Goal: Information Seeking & Learning: Find specific fact

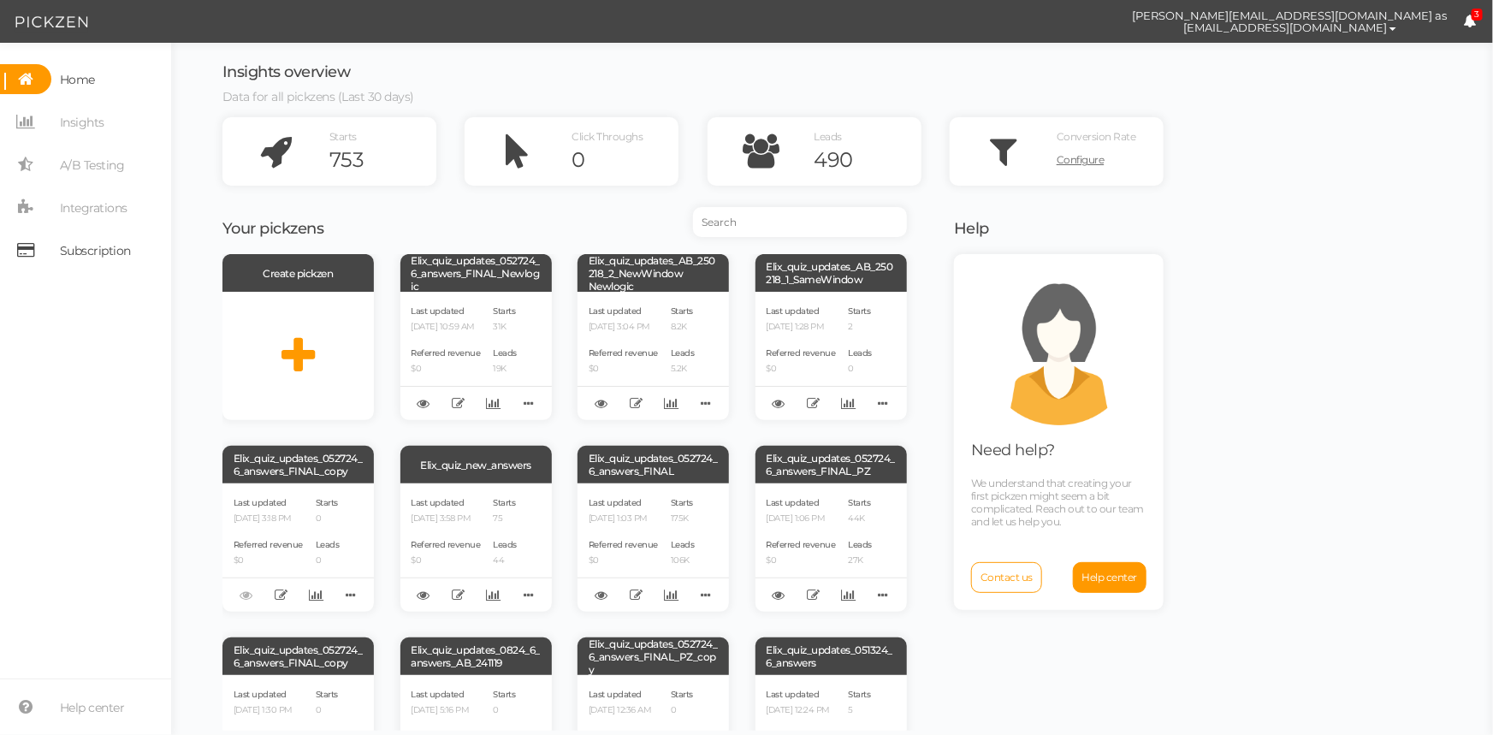
drag, startPoint x: 116, startPoint y: 255, endPoint x: 126, endPoint y: 253, distance: 10.4
click at [119, 255] on span "Subscription" at bounding box center [95, 250] width 71 height 27
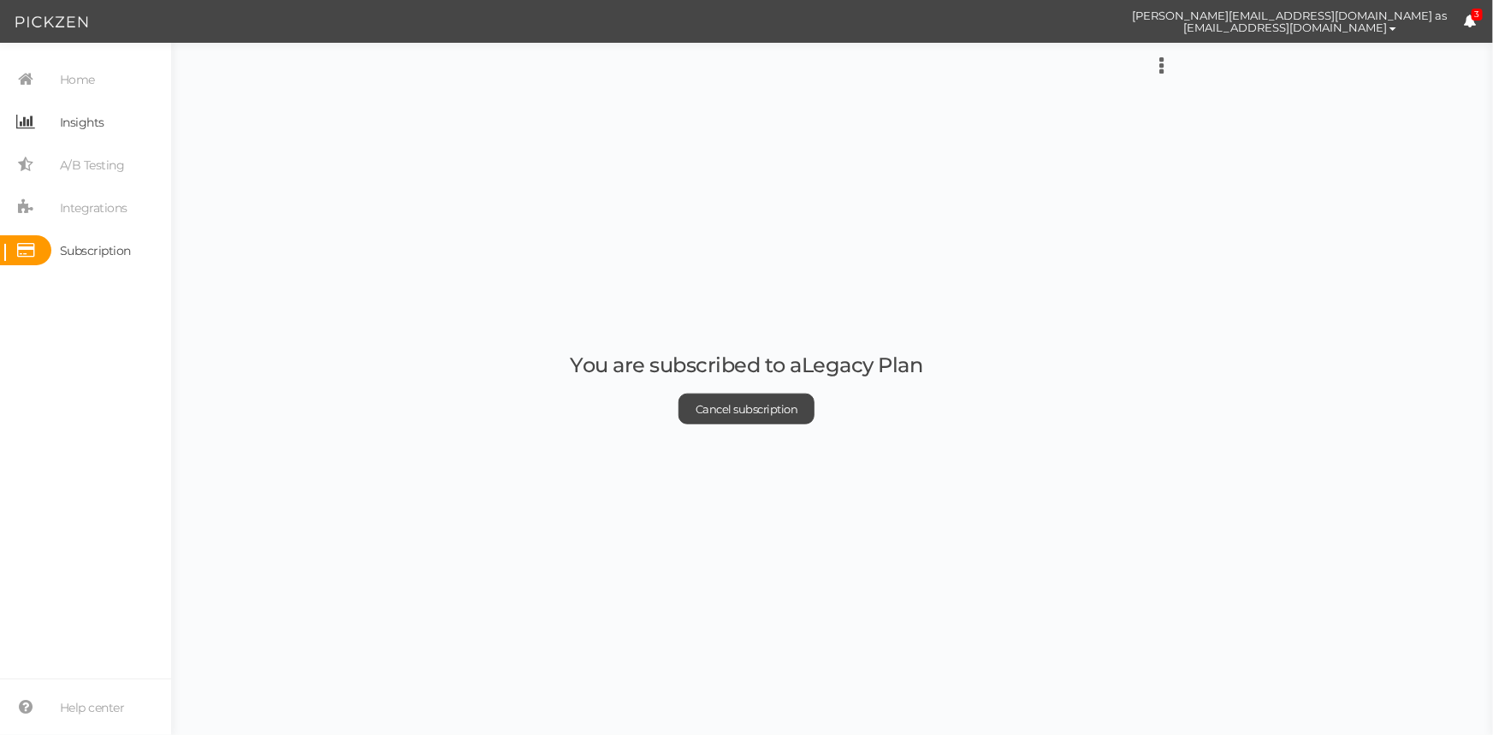
click at [101, 133] on span "Insights" at bounding box center [82, 122] width 44 height 27
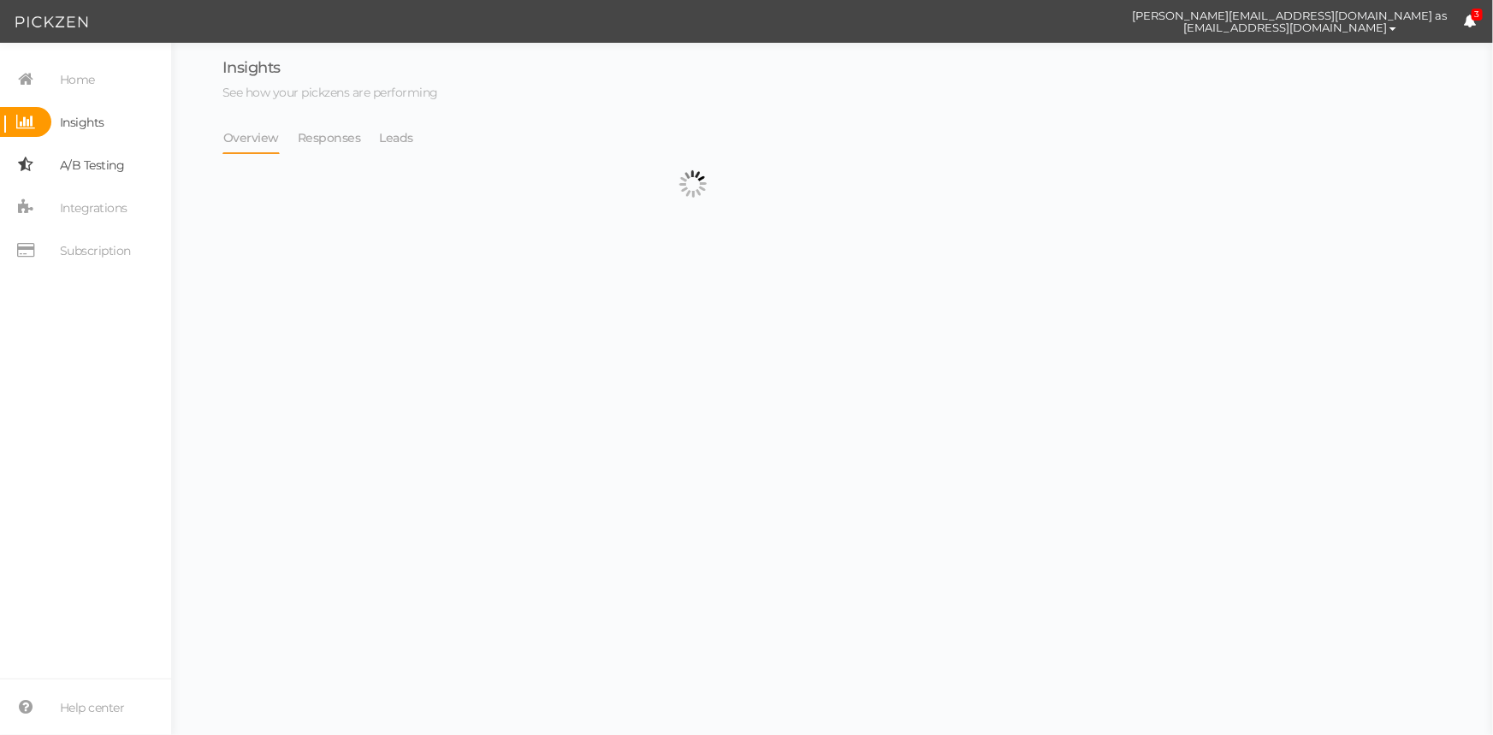
click at [105, 164] on span "A/B Testing" at bounding box center [92, 164] width 65 height 27
select select "13533"
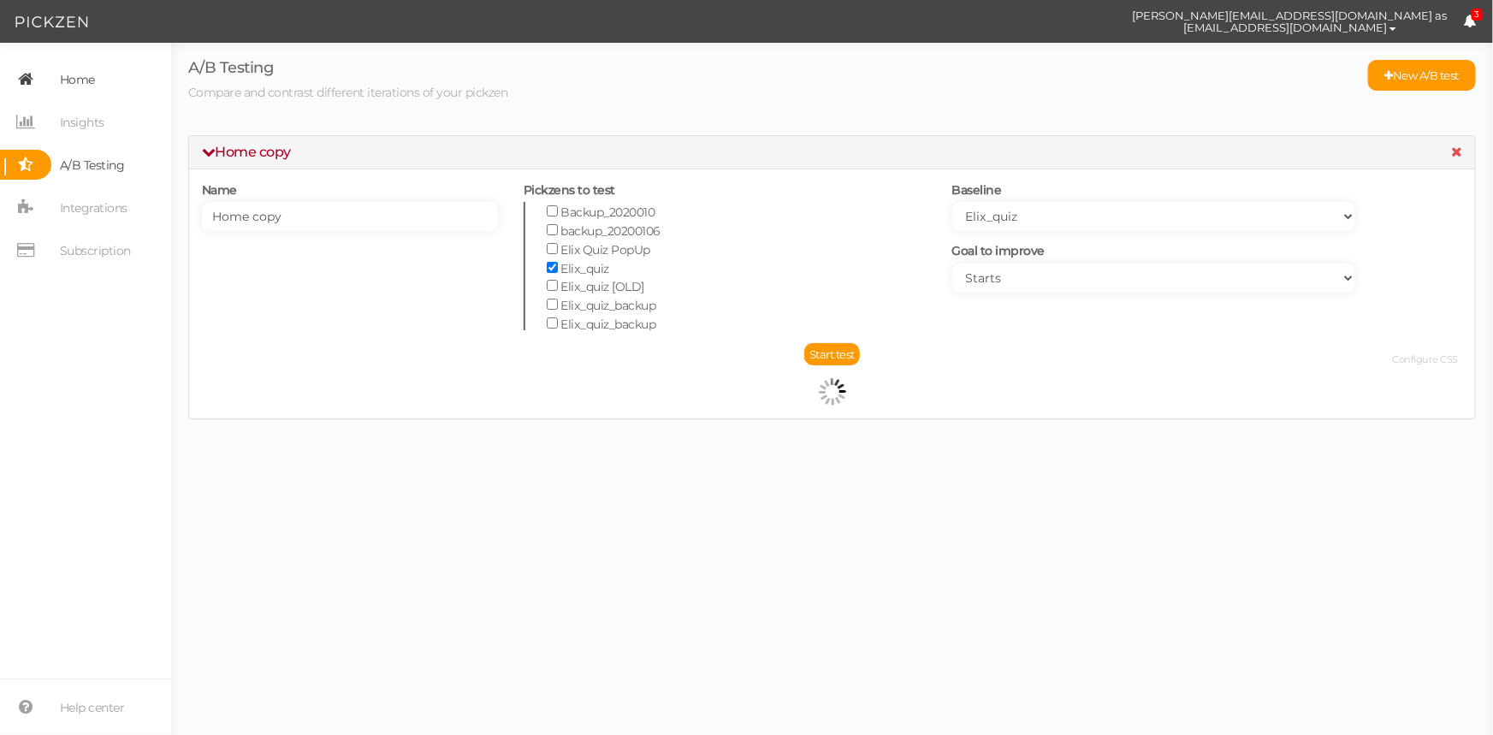
click at [86, 91] on span "Home" at bounding box center [77, 79] width 35 height 27
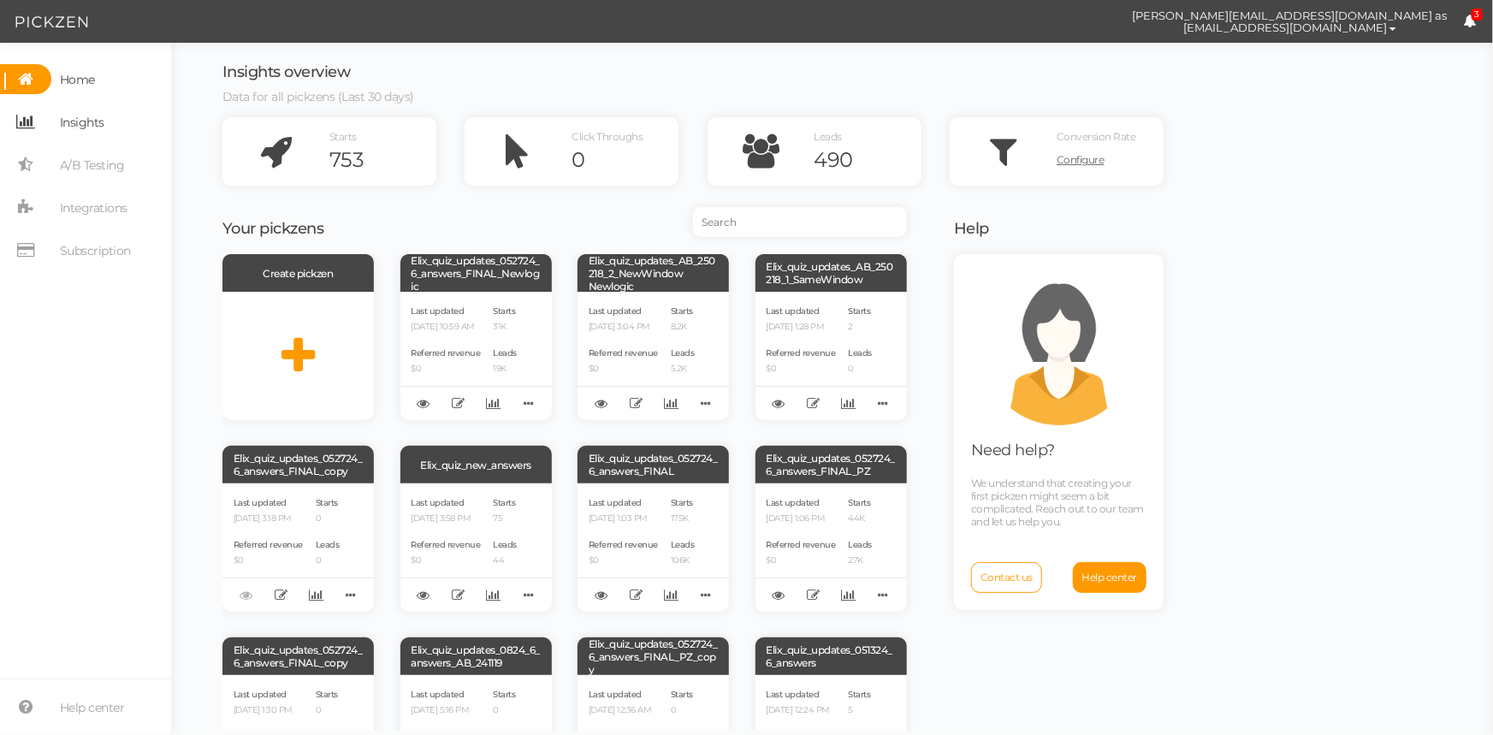
click at [90, 129] on span "Insights" at bounding box center [82, 122] width 44 height 27
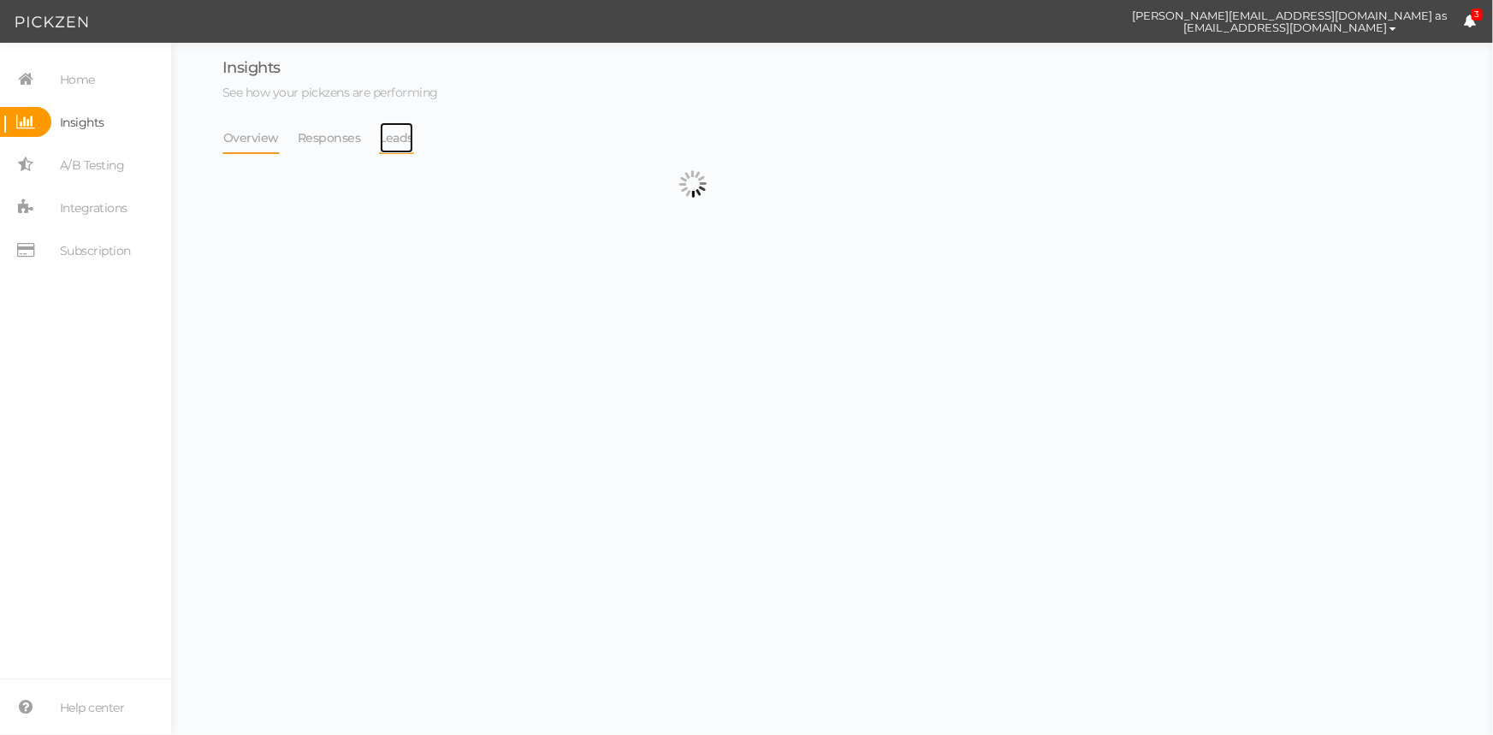
select select "13533"
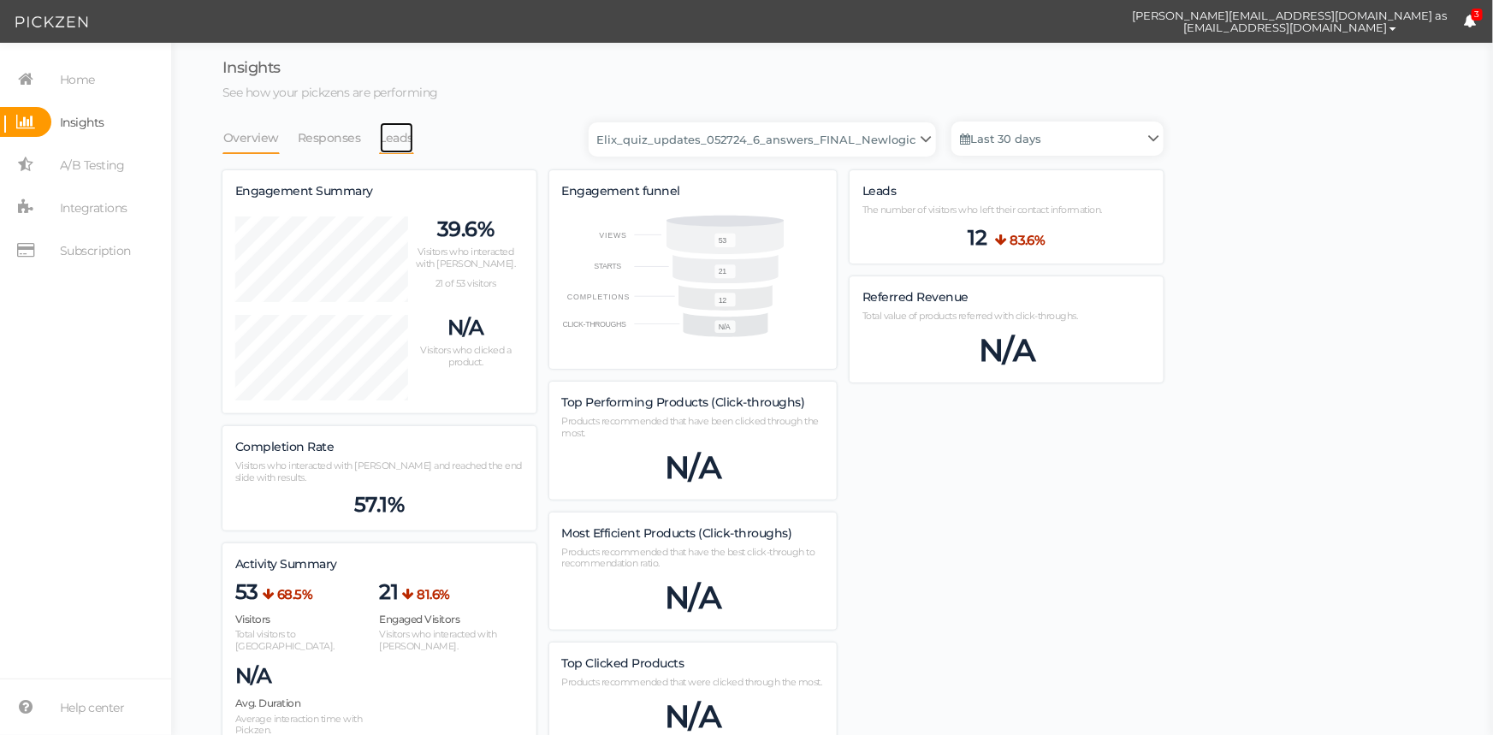
click at [393, 145] on link "Leads" at bounding box center [397, 137] width 36 height 33
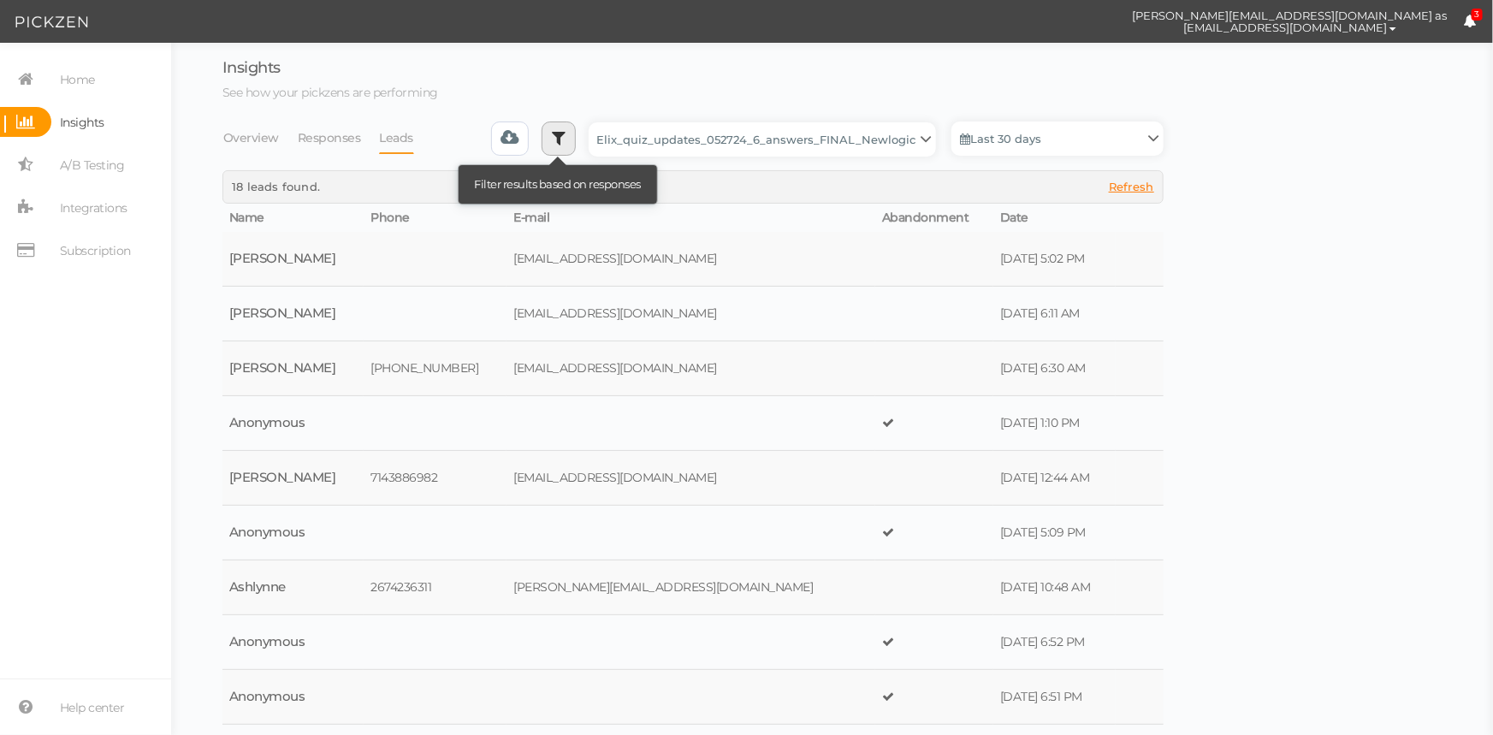
click at [569, 148] on link at bounding box center [559, 138] width 34 height 34
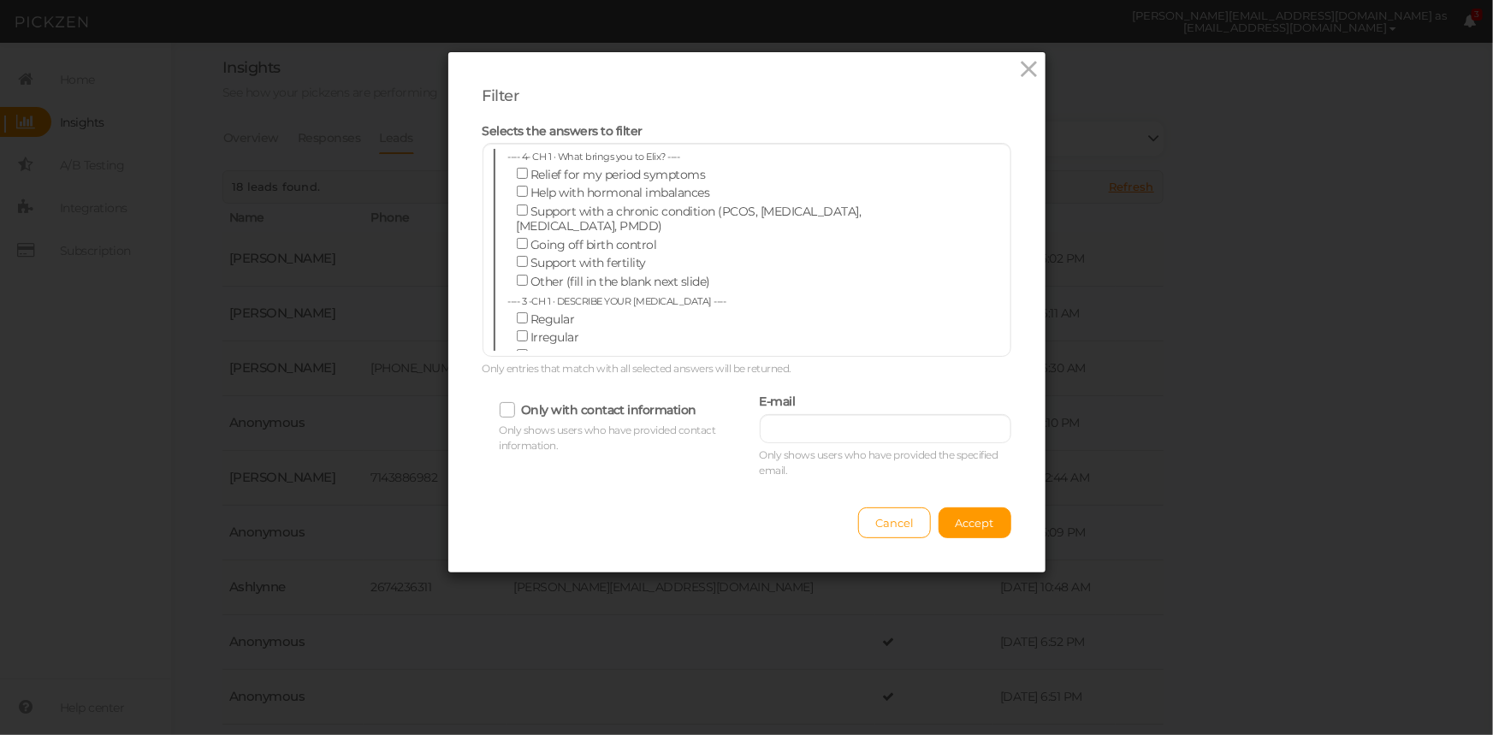
drag, startPoint x: 1232, startPoint y: 136, endPoint x: 1094, endPoint y: 137, distance: 137.8
click at [1224, 137] on div "Filter Selects the answers to filter ---- 4- CH 1 · What brings you to Elix? --…" at bounding box center [746, 367] width 1493 height 735
click at [1018, 68] on icon at bounding box center [1028, 69] width 25 height 26
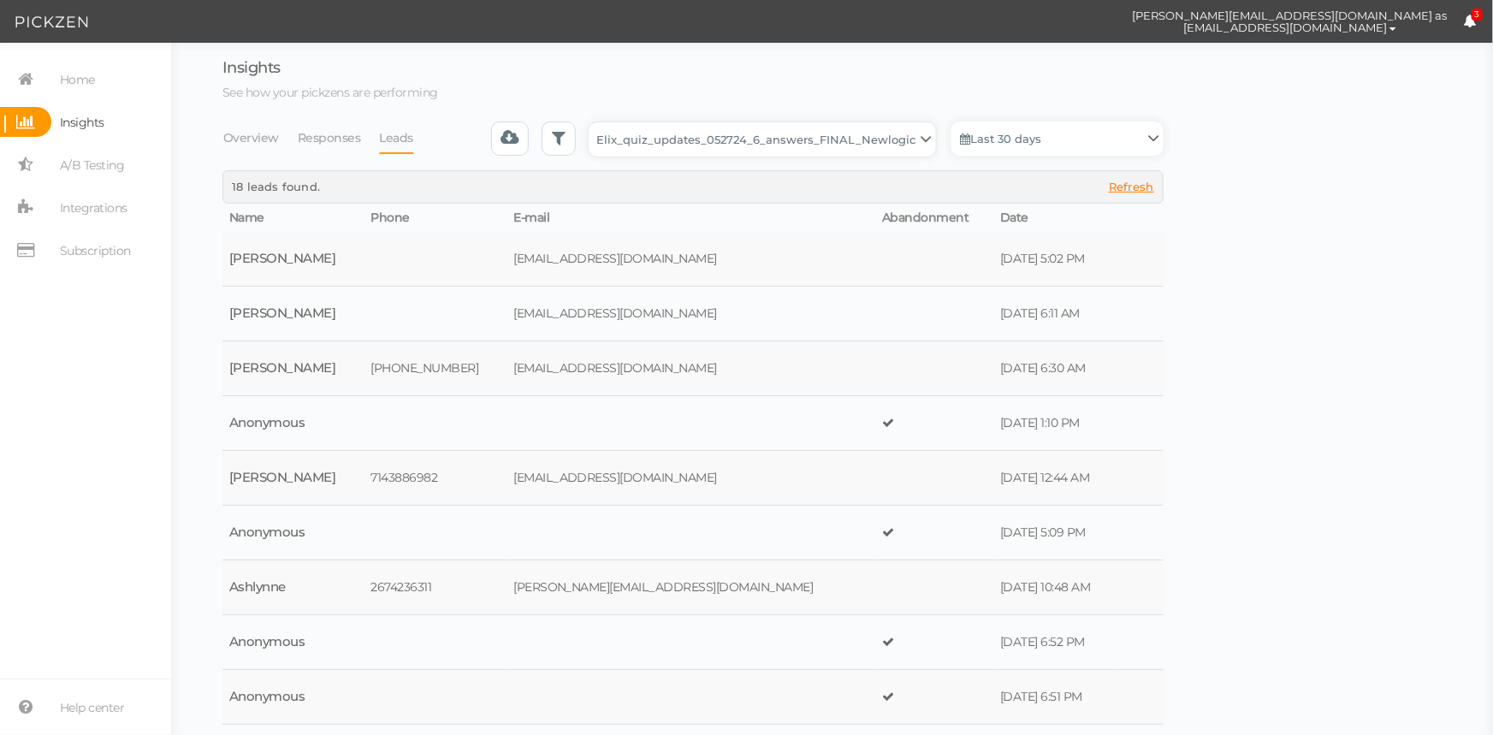
drag, startPoint x: 873, startPoint y: 142, endPoint x: 852, endPoint y: 153, distance: 23.4
click at [873, 142] on select "Backup_2020010 backup_20200106 Elix Quiz PopUp Elix_quiz Elix_quiz [OLD] Elix_q…" at bounding box center [762, 139] width 347 height 34
select select "4896"
click at [594, 122] on select "Backup_2020010 backup_20200106 Elix Quiz PopUp Elix_quiz Elix_quiz [OLD] Elix_q…" at bounding box center [762, 139] width 347 height 34
select select "4896"
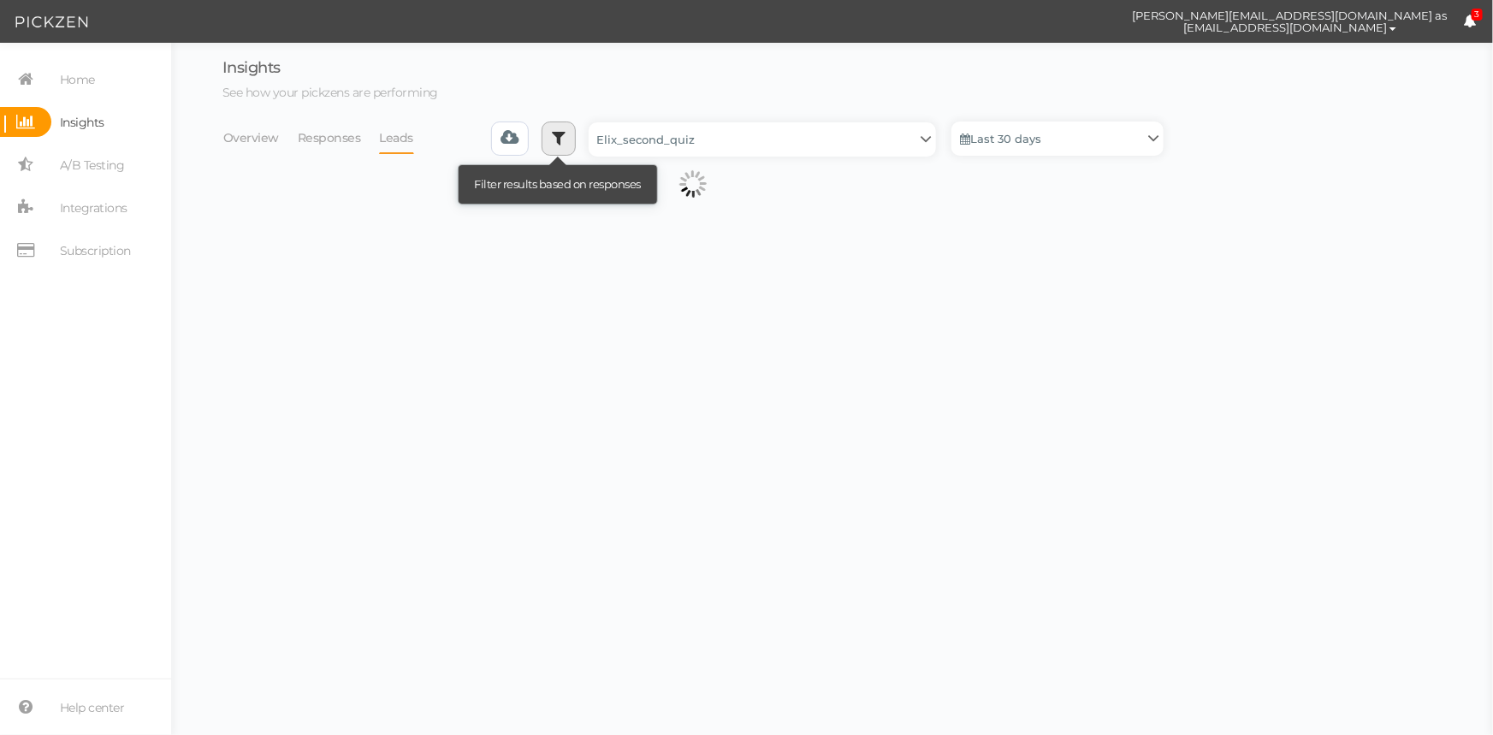
click at [566, 141] on icon at bounding box center [559, 137] width 14 height 17
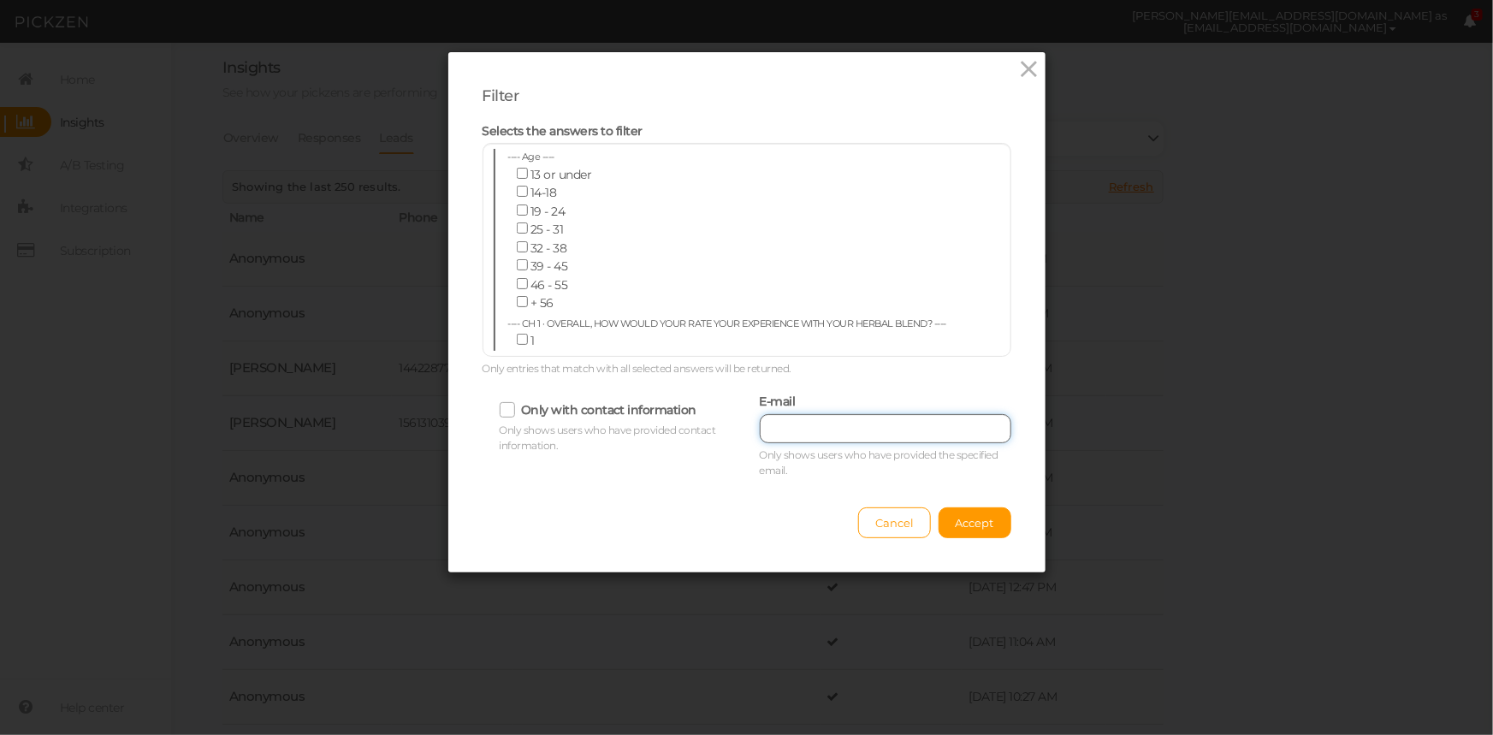
click at [850, 431] on input "text" at bounding box center [886, 428] width 252 height 29
paste input "[EMAIL_ADDRESS][DOMAIN_NAME]"
type input "[EMAIL_ADDRESS][DOMAIN_NAME]"
click at [956, 517] on span "Accept" at bounding box center [975, 523] width 39 height 14
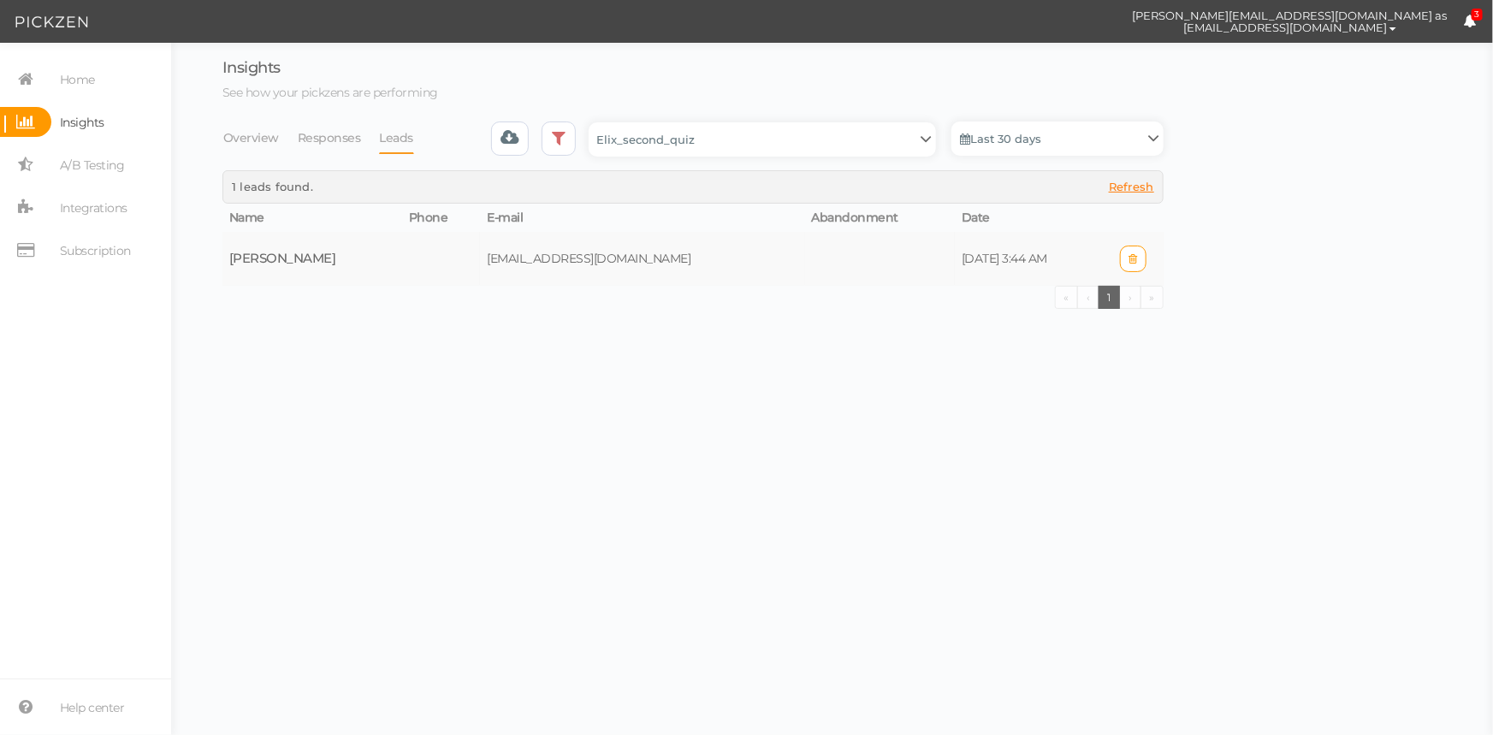
click at [874, 255] on td at bounding box center [880, 259] width 150 height 54
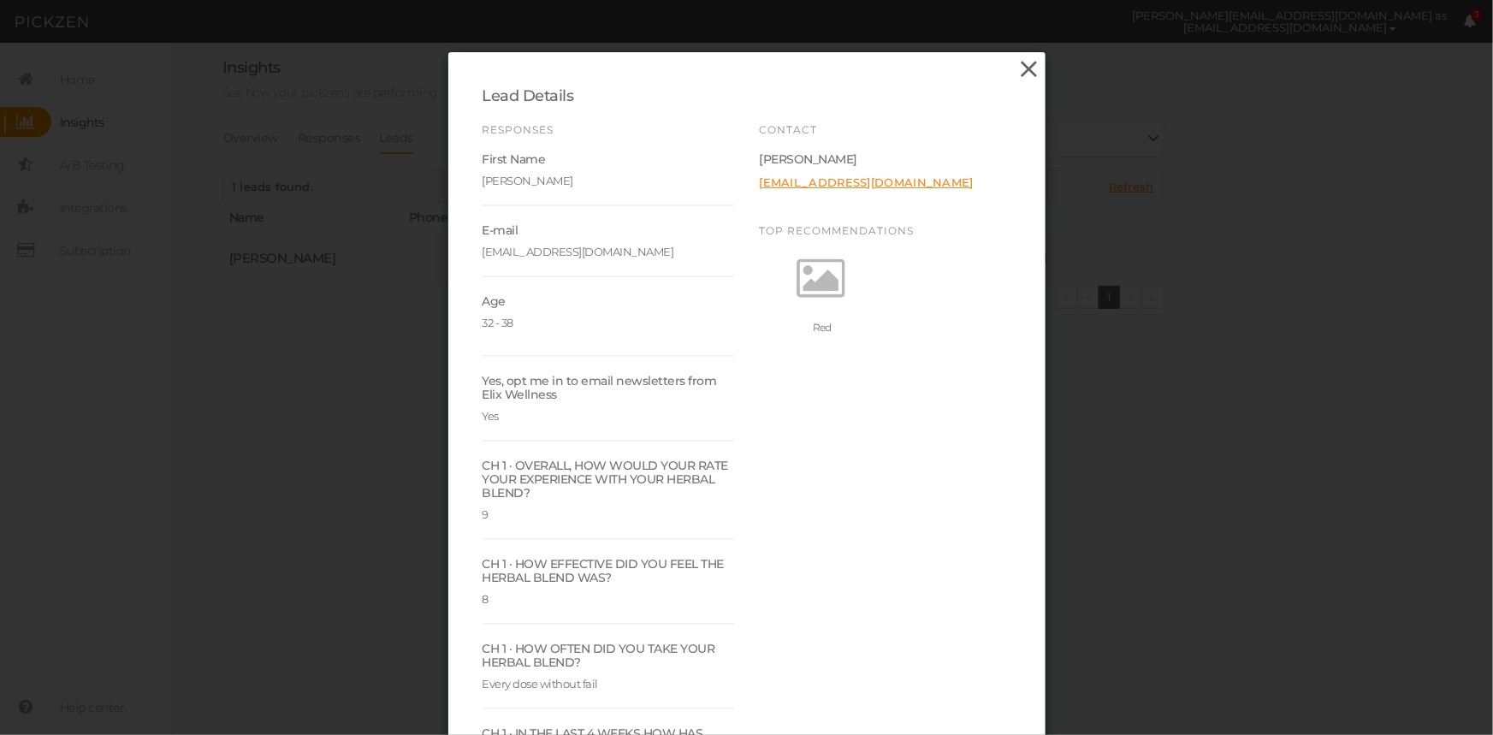
click at [1024, 68] on icon at bounding box center [1028, 69] width 25 height 26
